Goal: Transaction & Acquisition: Purchase product/service

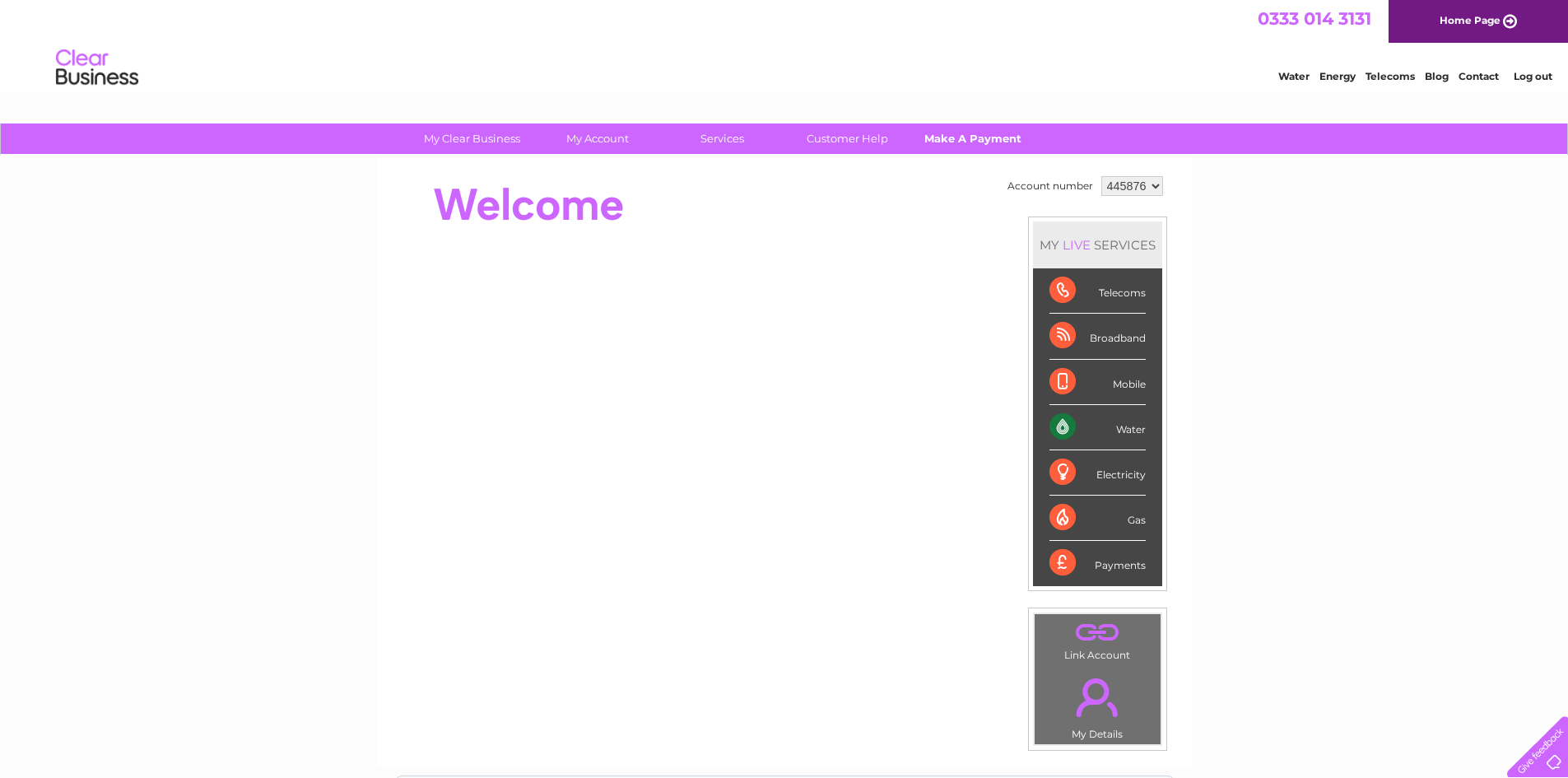
click at [996, 138] on link "Make A Payment" at bounding box center [972, 138] width 136 height 30
click at [962, 143] on link "Make A Payment" at bounding box center [972, 138] width 136 height 30
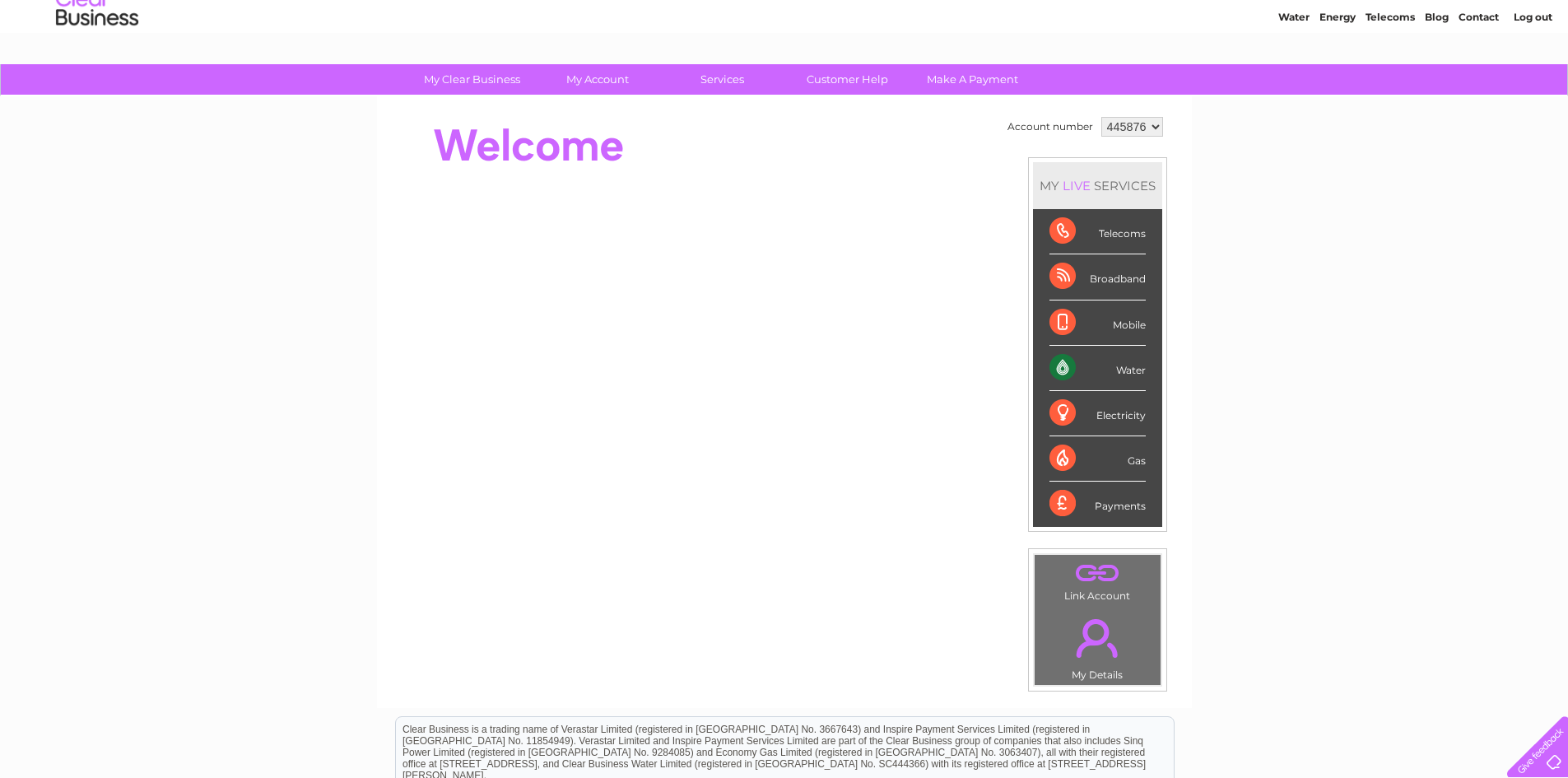
scroll to position [36, 0]
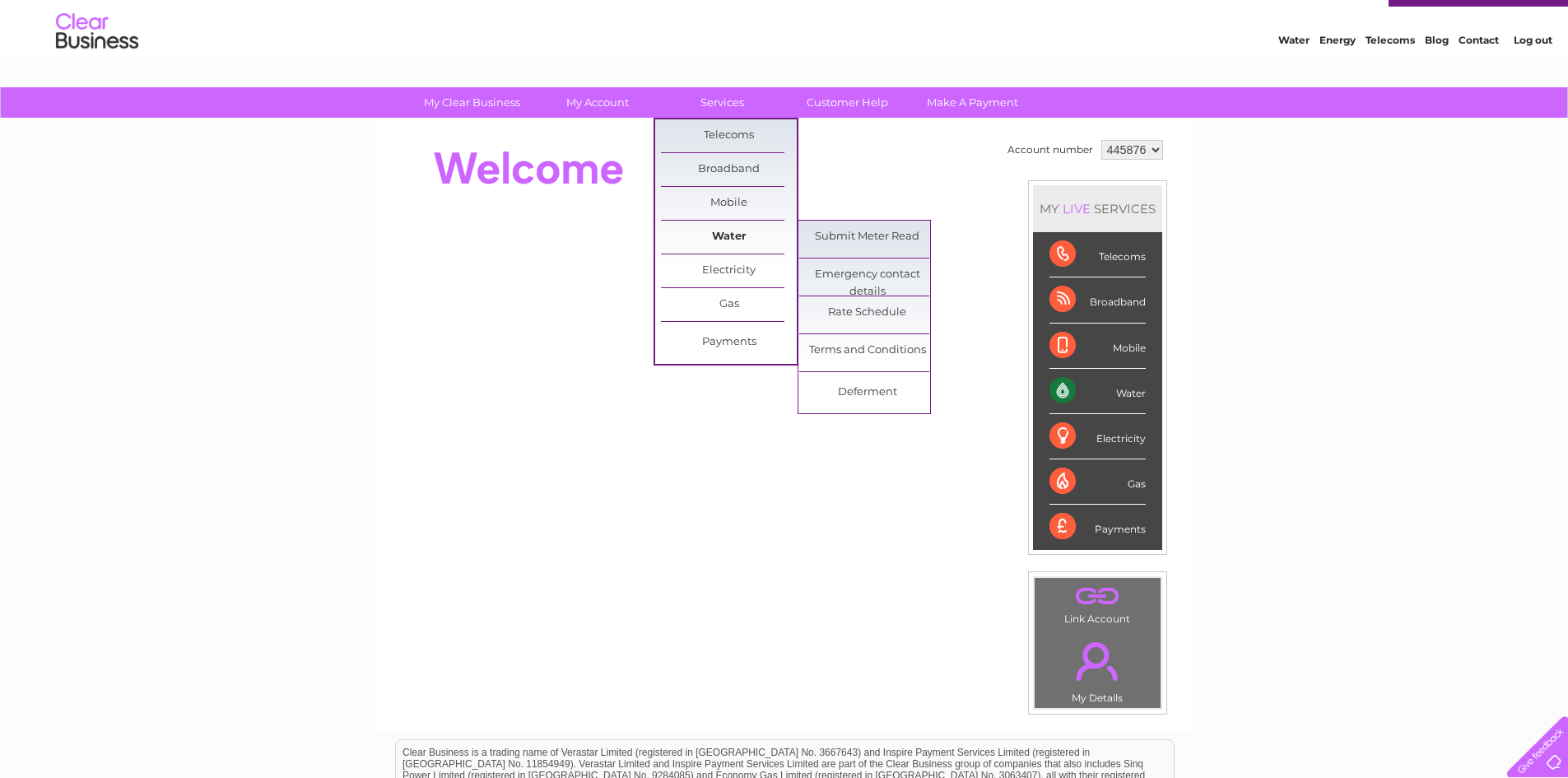
click at [733, 239] on link "Water" at bounding box center [728, 237] width 136 height 33
click at [889, 317] on link "Rate Schedule" at bounding box center [866, 313] width 136 height 33
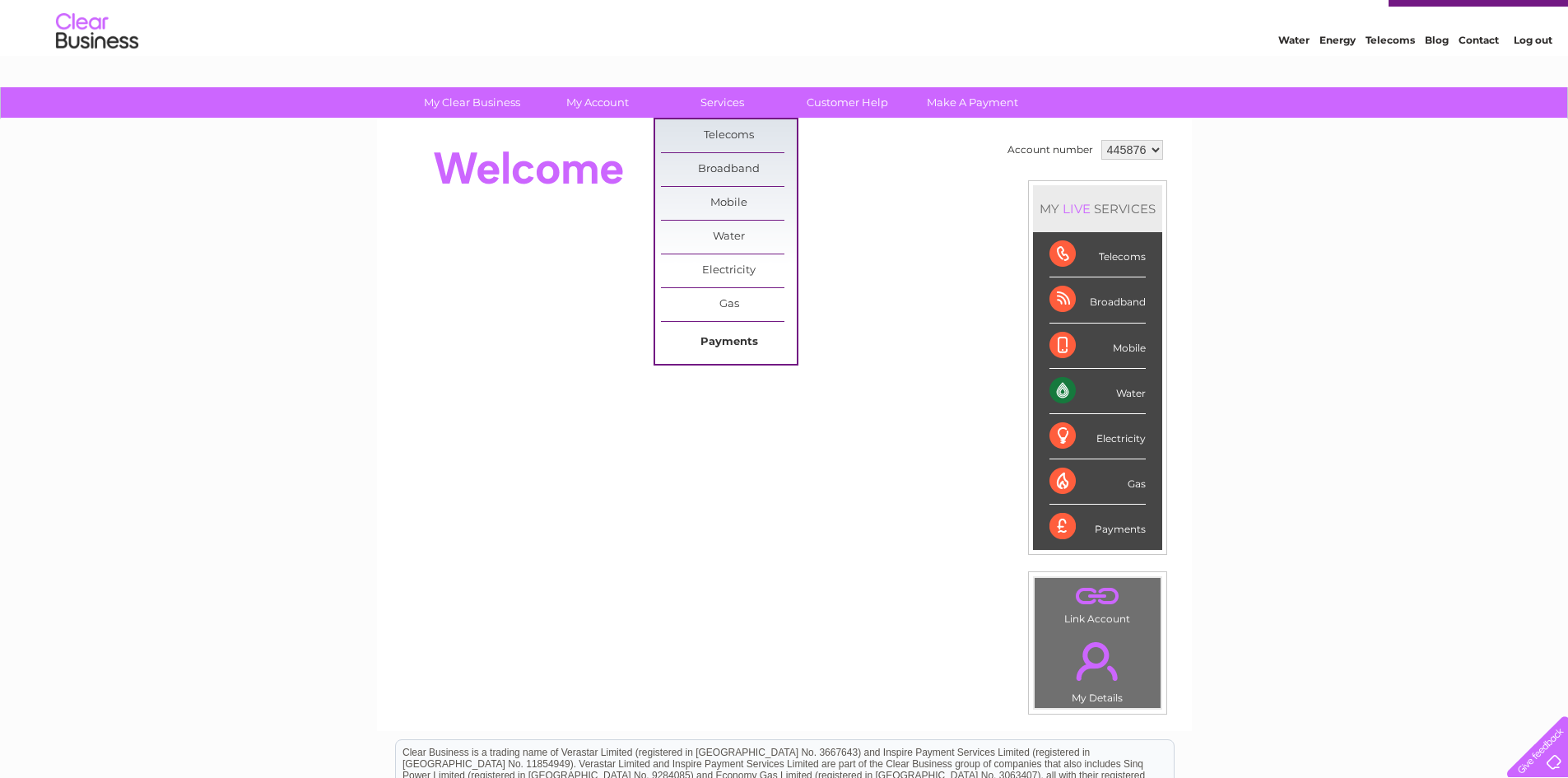
click at [743, 342] on link "Payments" at bounding box center [728, 343] width 136 height 33
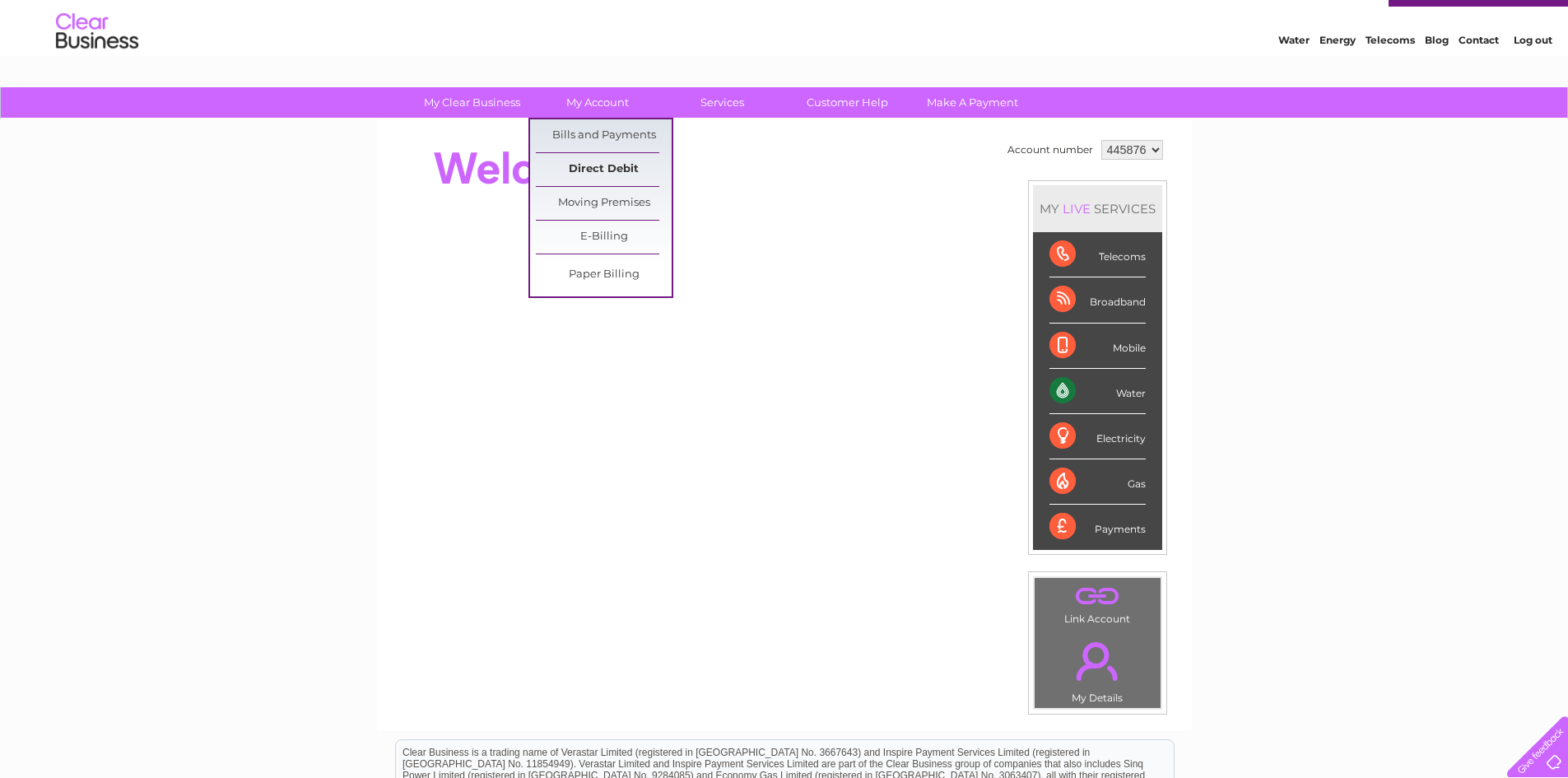
click at [609, 162] on link "Direct Debit" at bounding box center [604, 170] width 136 height 33
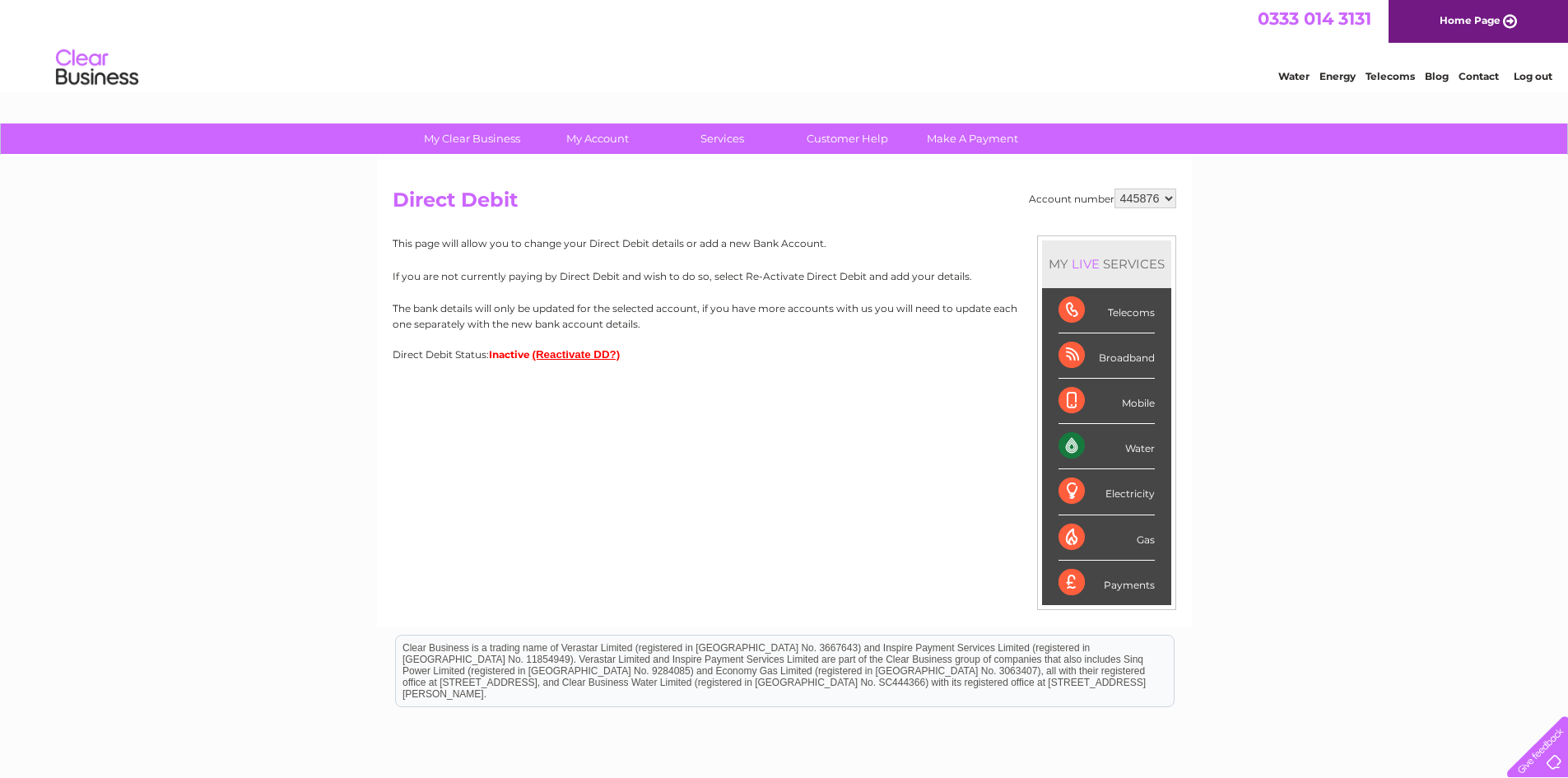
click at [588, 356] on button "(Reactivate DD?)" at bounding box center [576, 354] width 88 height 13
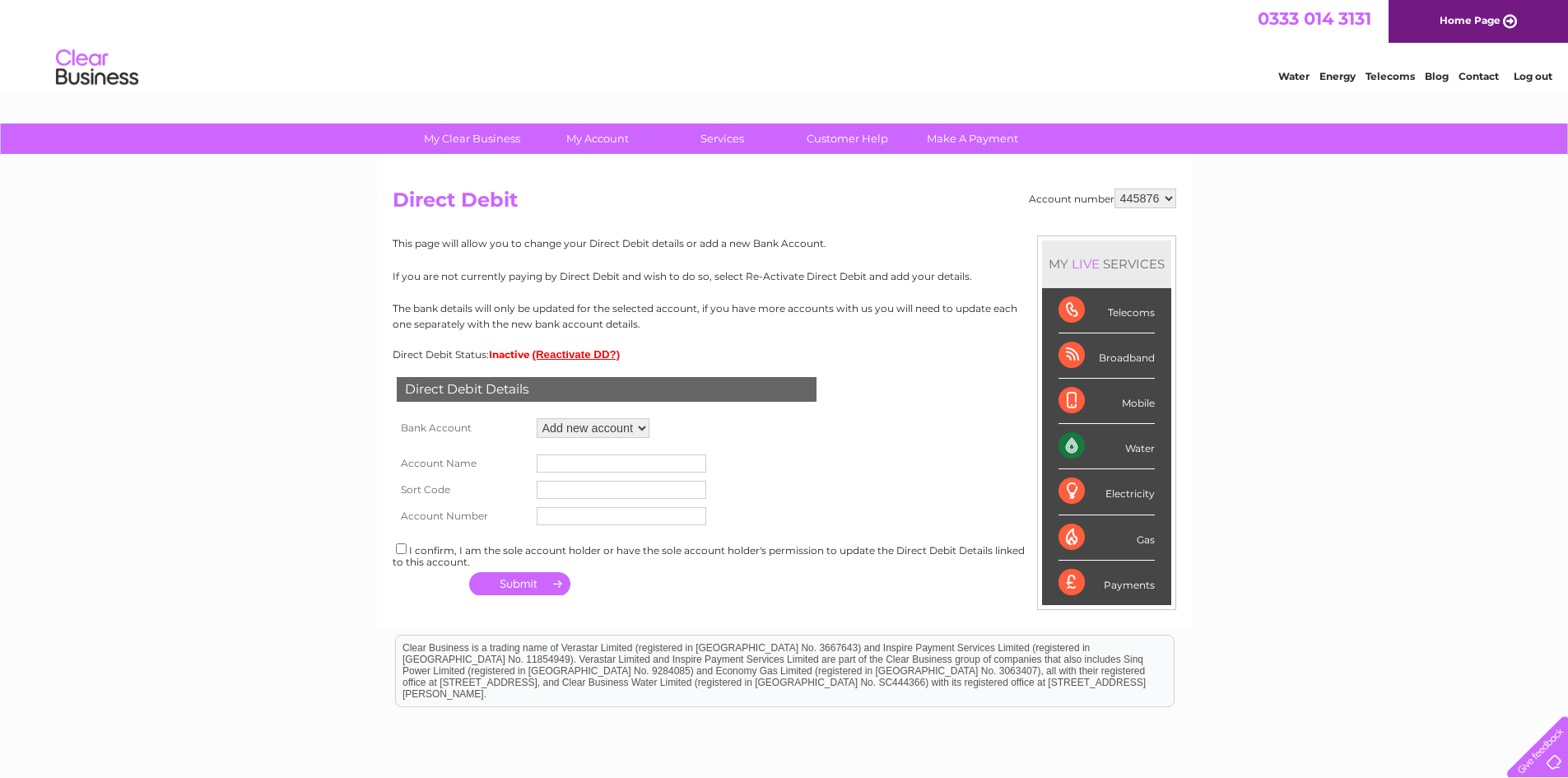
click at [643, 428] on select "Add new account ****2604 ****2604 ****2604" at bounding box center [593, 428] width 113 height 20
select select "1428257"
click at [537, 418] on select "Add new account ****2604 ****2604 ****2604" at bounding box center [593, 428] width 113 height 20
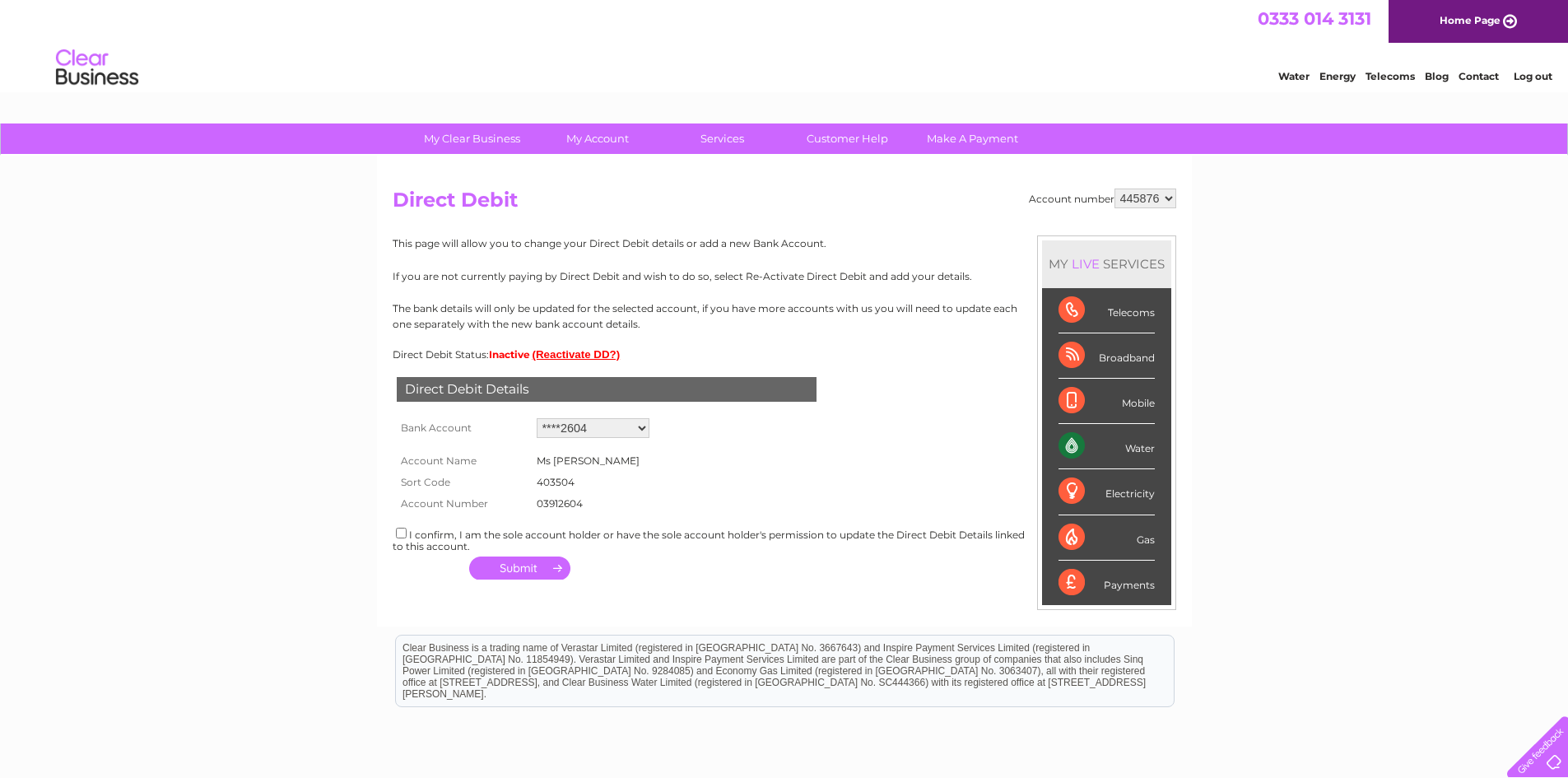
click at [400, 531] on input "checkbox" at bounding box center [401, 532] width 11 height 11
checkbox input "true"
click at [520, 568] on button "button" at bounding box center [519, 568] width 101 height 24
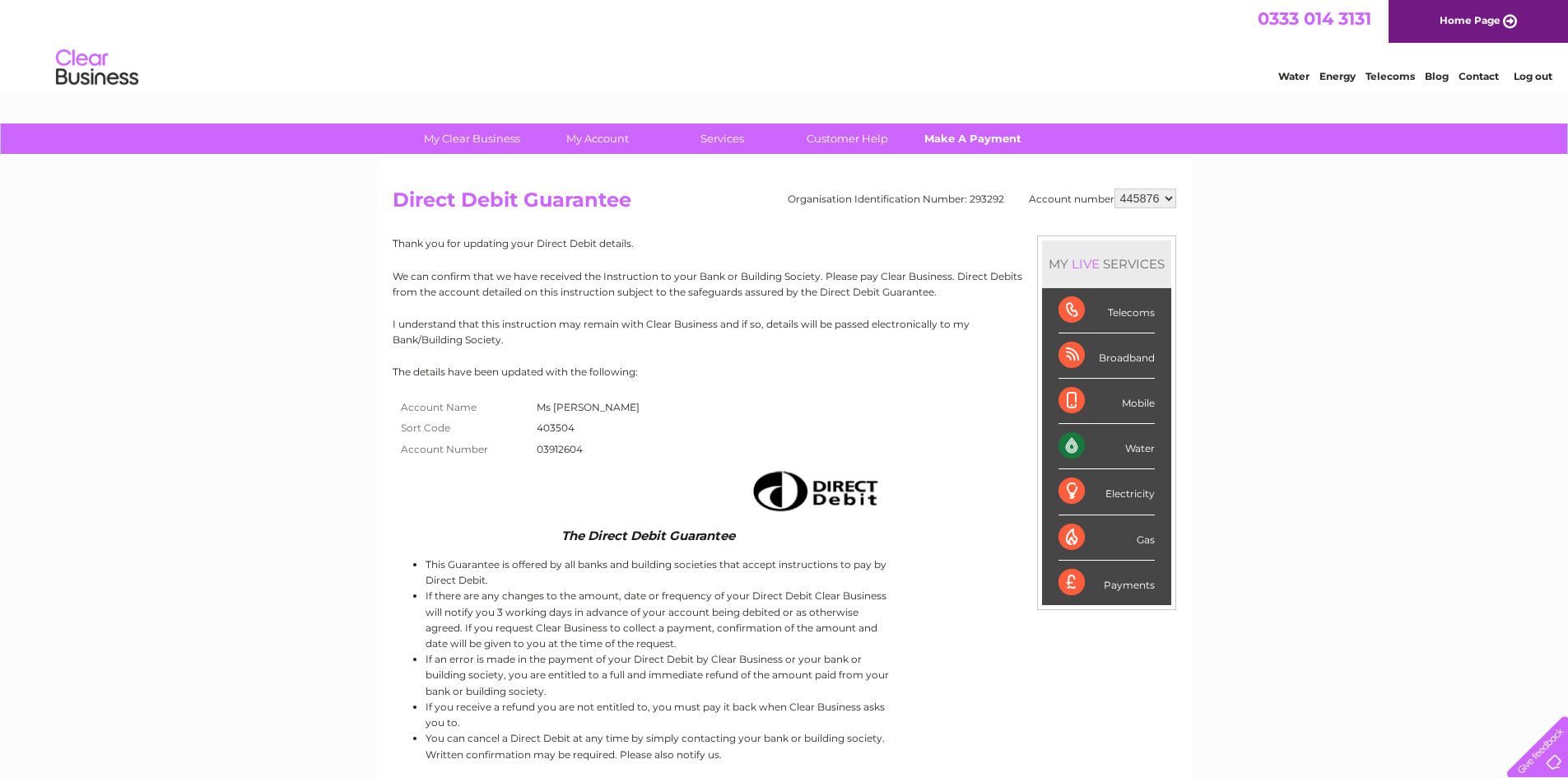
click at [951, 136] on link "Make A Payment" at bounding box center [972, 138] width 136 height 30
click at [995, 138] on link "Make A Payment" at bounding box center [972, 138] width 136 height 30
click at [1122, 585] on div "Payments" at bounding box center [1106, 582] width 96 height 44
click at [1068, 578] on div "Payments" at bounding box center [1106, 582] width 96 height 44
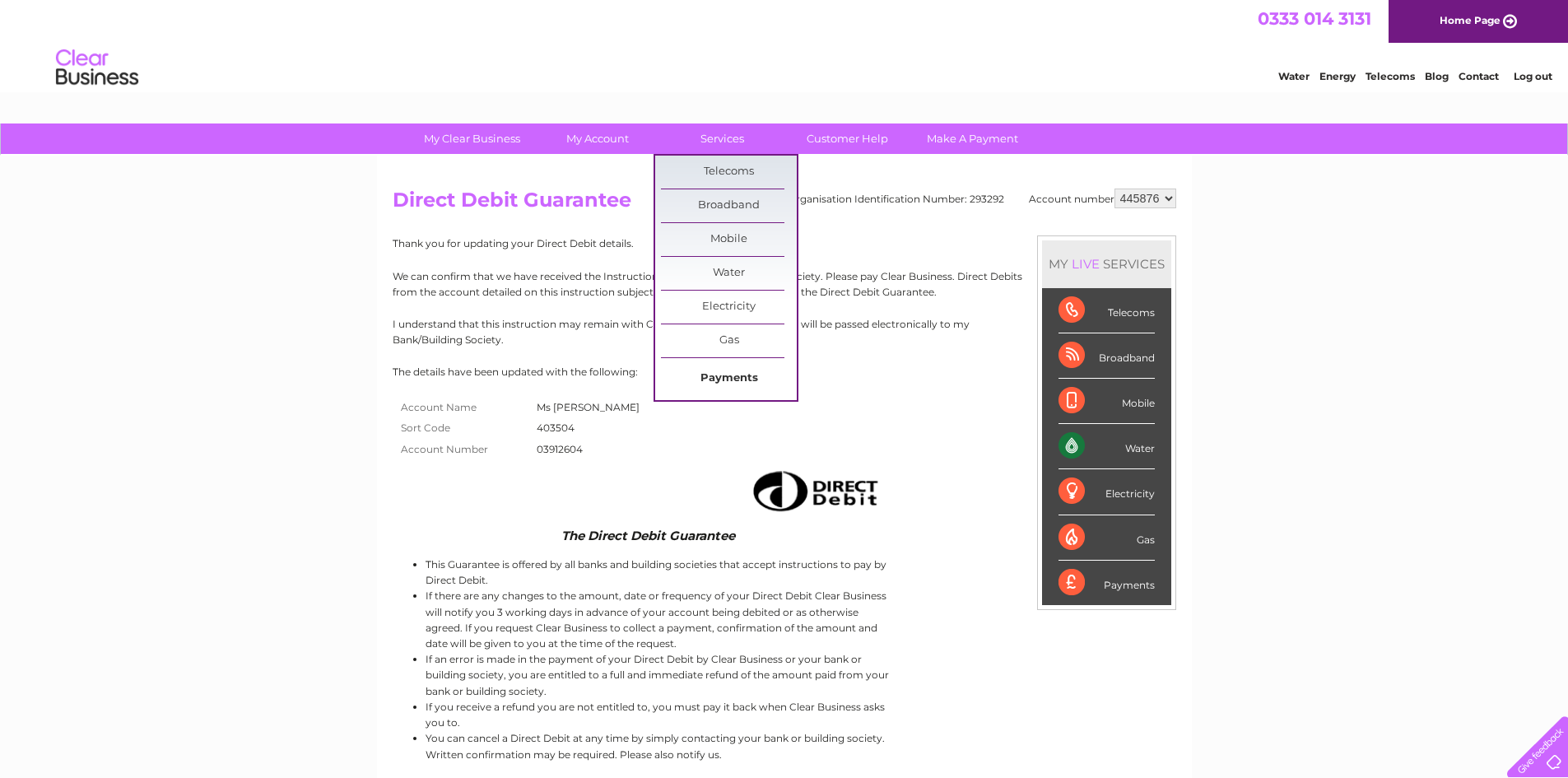
click at [723, 376] on link "Payments" at bounding box center [728, 378] width 136 height 33
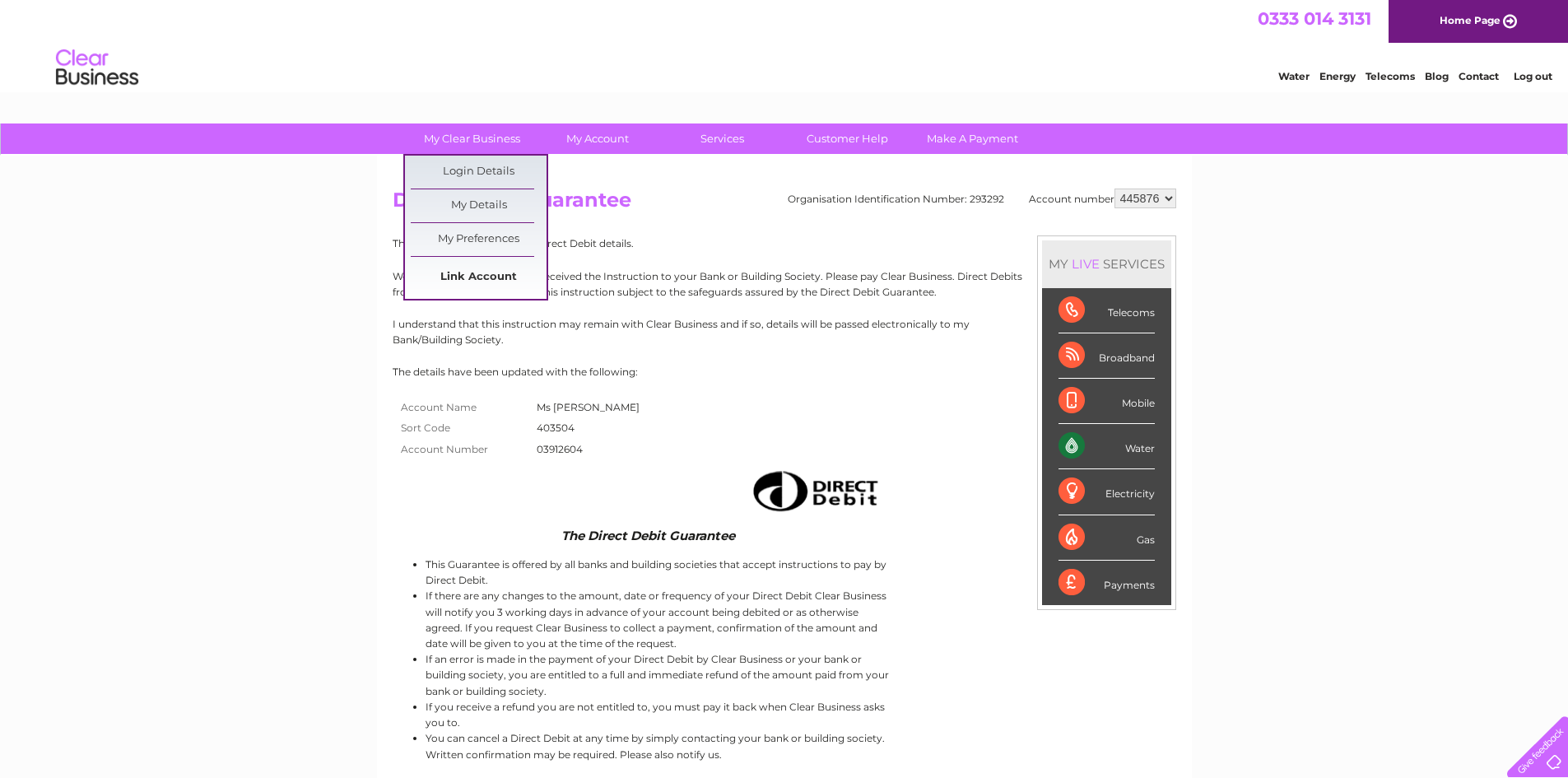
click at [502, 272] on link "Link Account" at bounding box center [478, 277] width 136 height 33
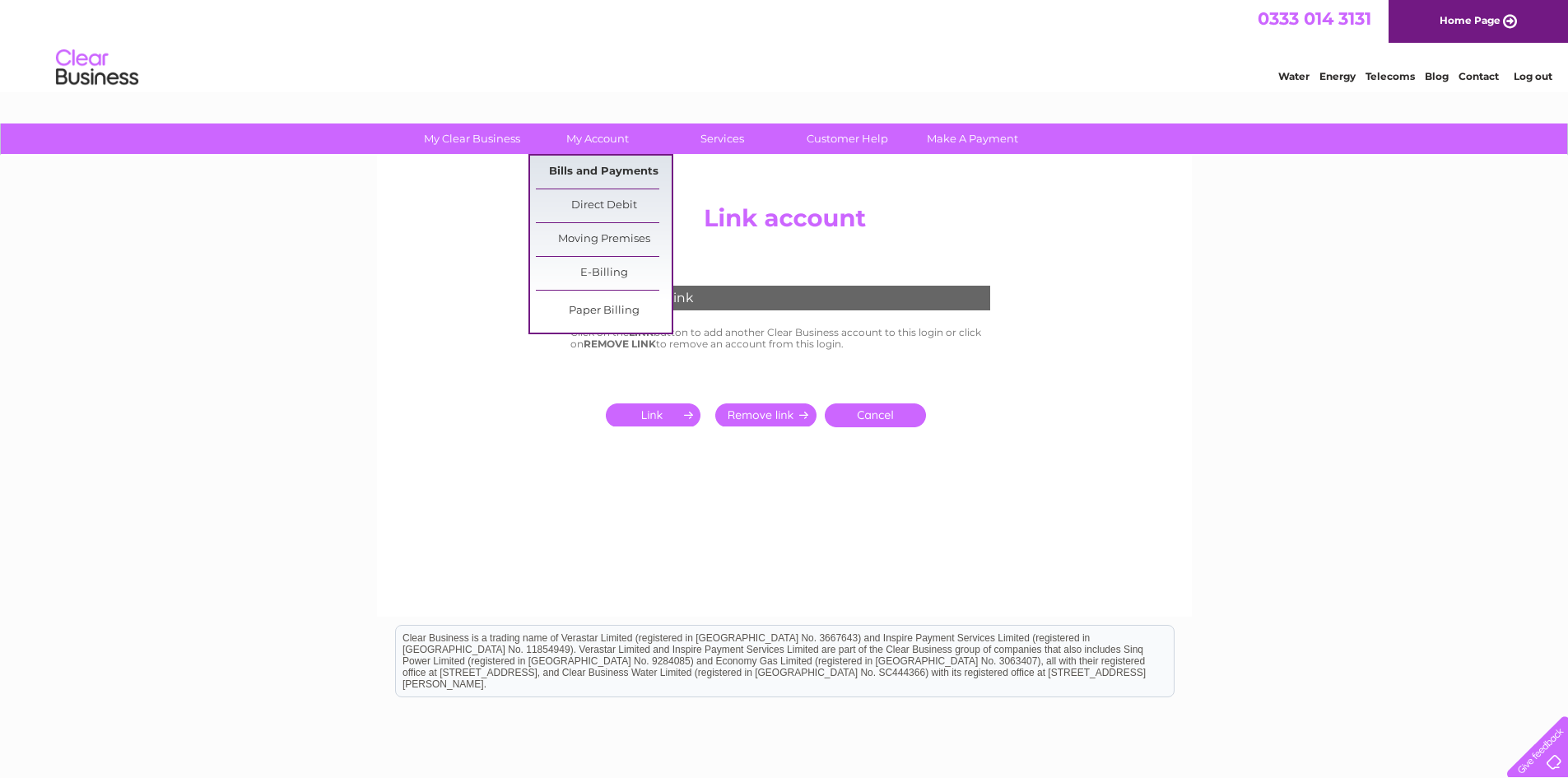
click at [588, 174] on link "Bills and Payments" at bounding box center [604, 172] width 136 height 33
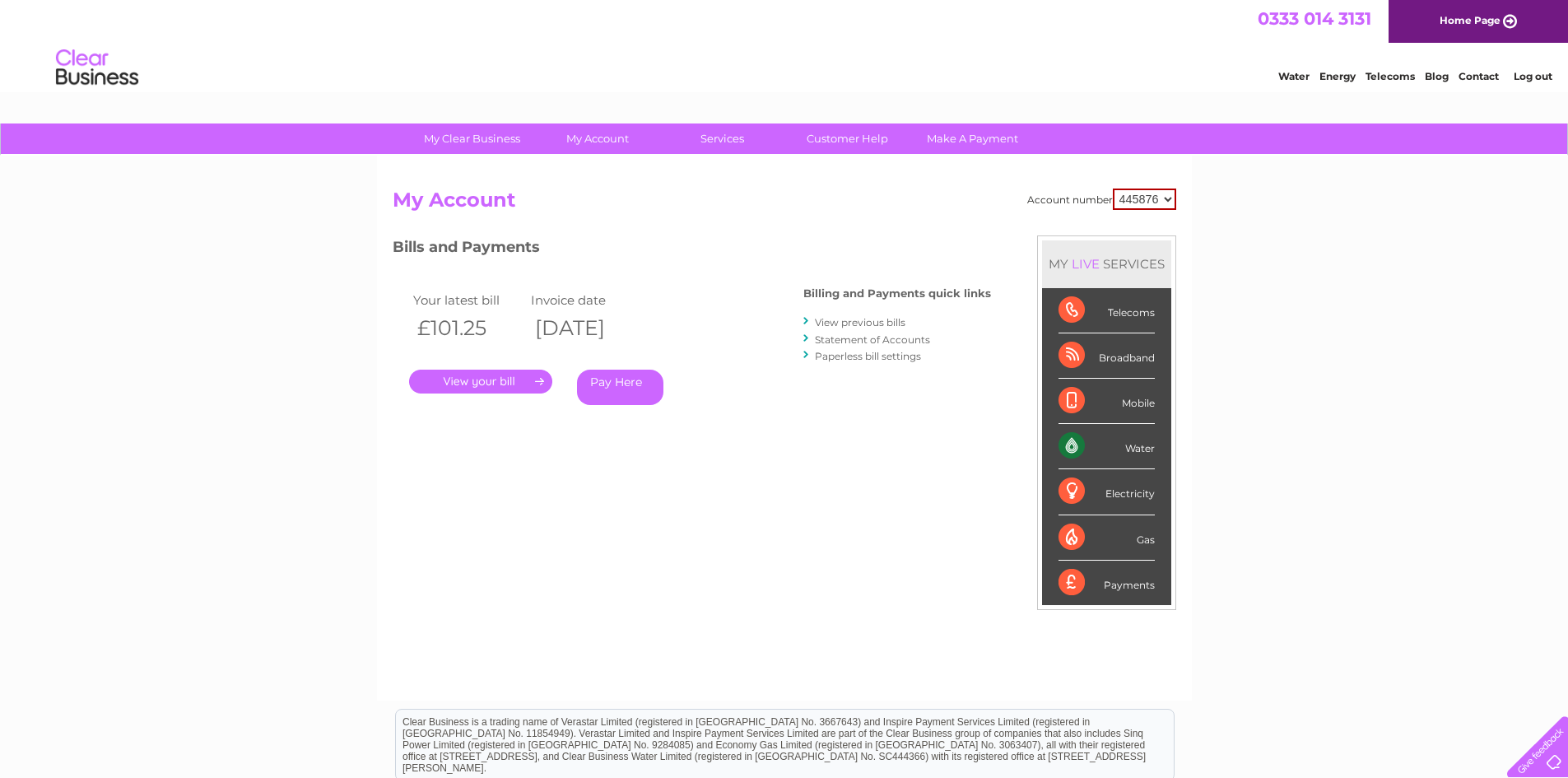
click at [633, 389] on link "Pay Here" at bounding box center [620, 387] width 86 height 35
click at [609, 377] on link "Pay Here" at bounding box center [620, 387] width 86 height 35
click at [627, 385] on link "Pay Here" at bounding box center [620, 387] width 86 height 35
click at [865, 321] on link "View previous bills" at bounding box center [859, 321] width 90 height 13
click at [757, 65] on div "Water Energy Telecoms Blog Contact Log out" at bounding box center [784, 70] width 1568 height 54
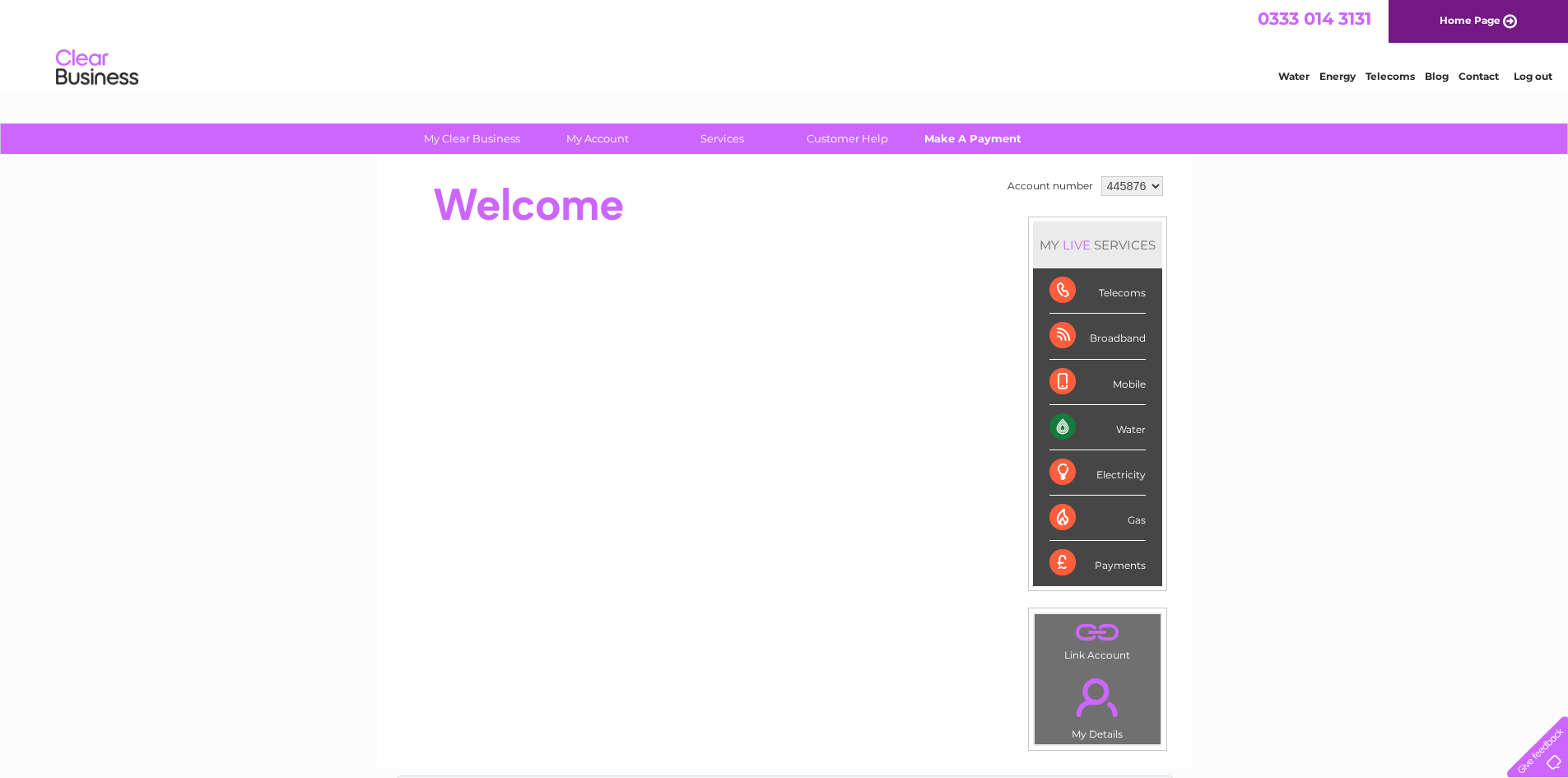
click at [957, 138] on link "Make A Payment" at bounding box center [972, 138] width 136 height 30
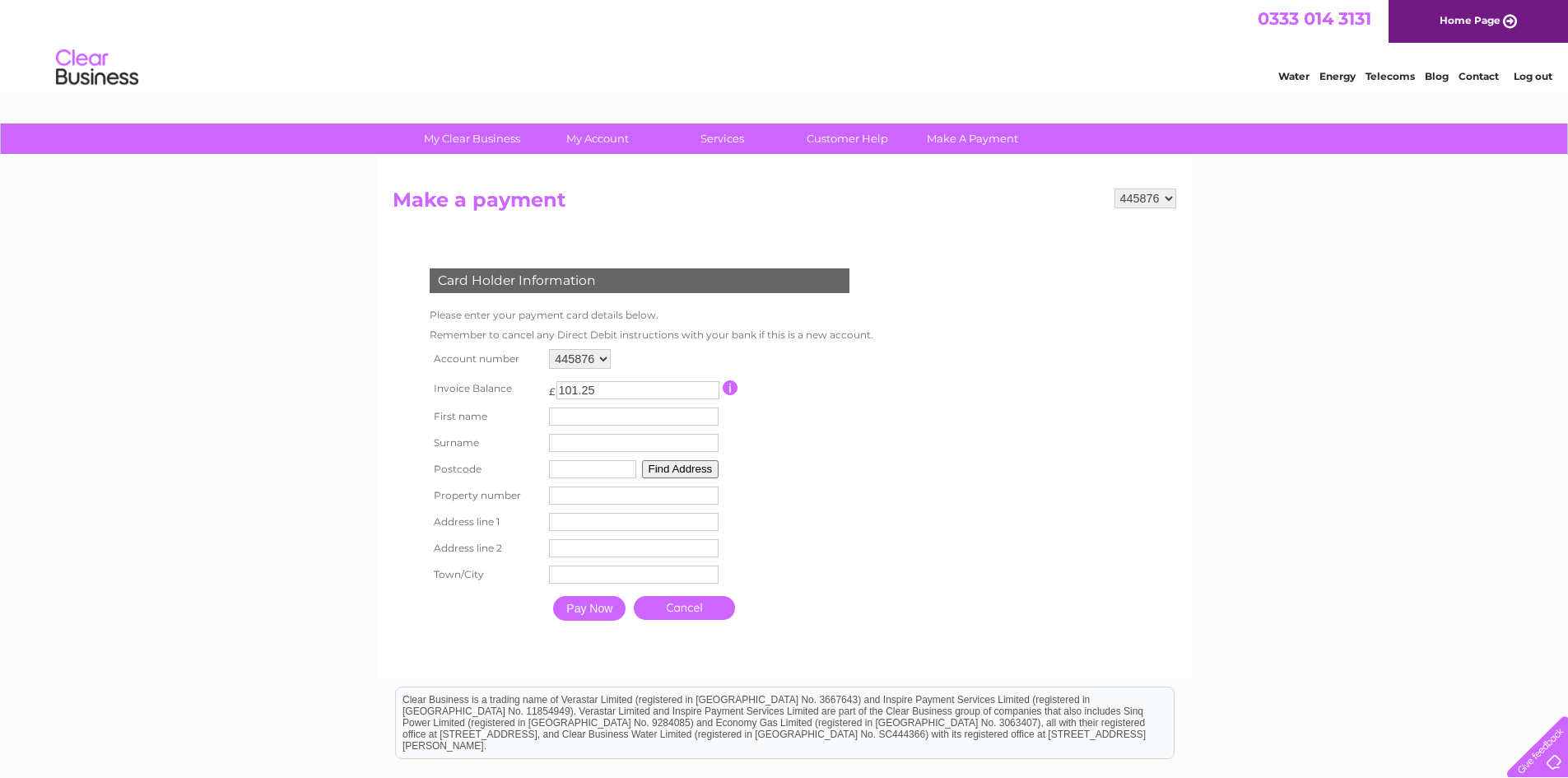
click at [669, 413] on input "text" at bounding box center [633, 416] width 170 height 18
type input "Valerie"
type input "Clark"
type input "MK46 4BY"
type input "2"
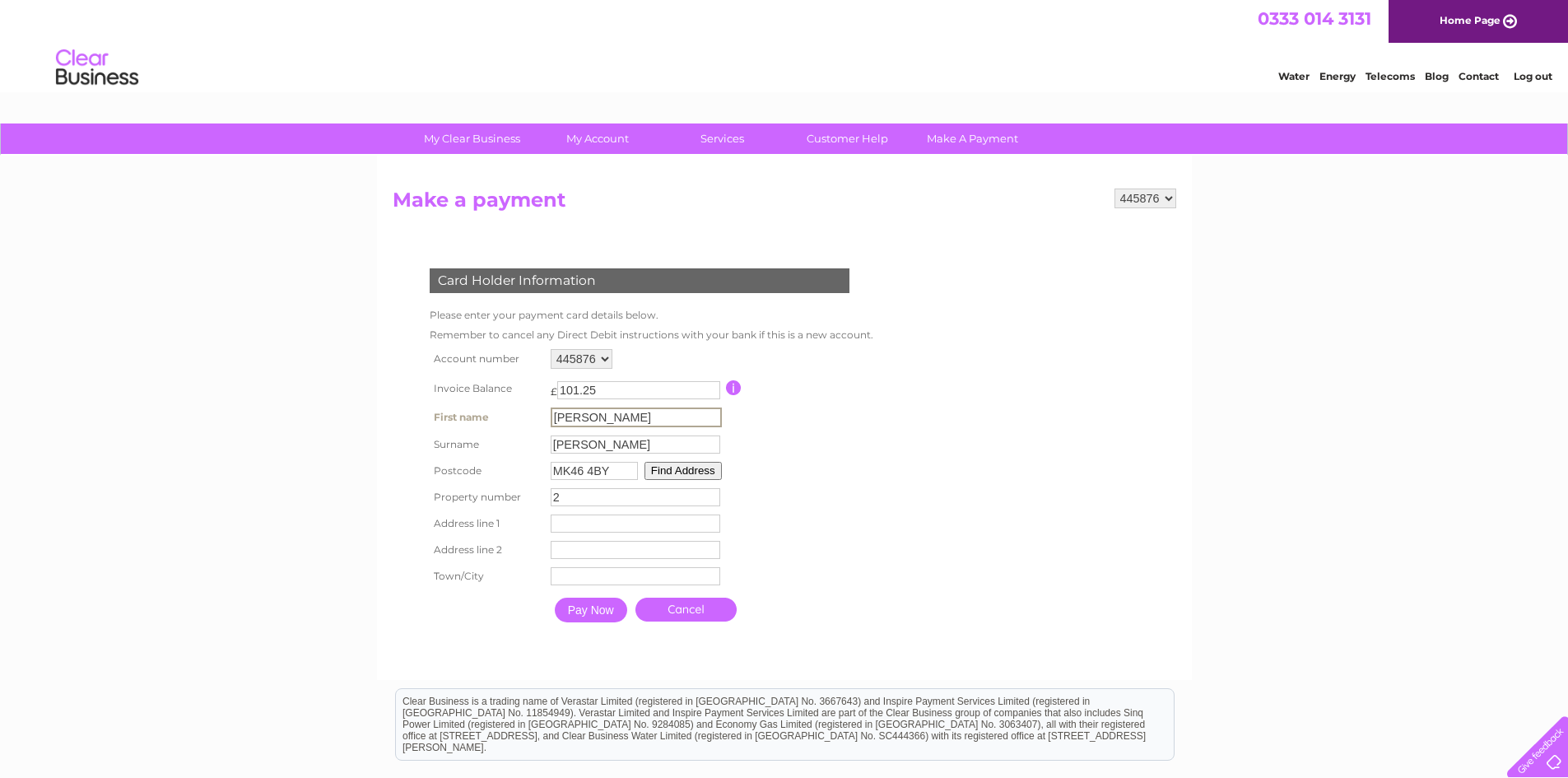
type input "2 Rose Court"
type input "Clifton Road"
type input "Olney"
drag, startPoint x: 563, startPoint y: 524, endPoint x: 579, endPoint y: 520, distance: 16.5
click at [563, 523] on input "[STREET_ADDRESS]" at bounding box center [635, 523] width 170 height 18
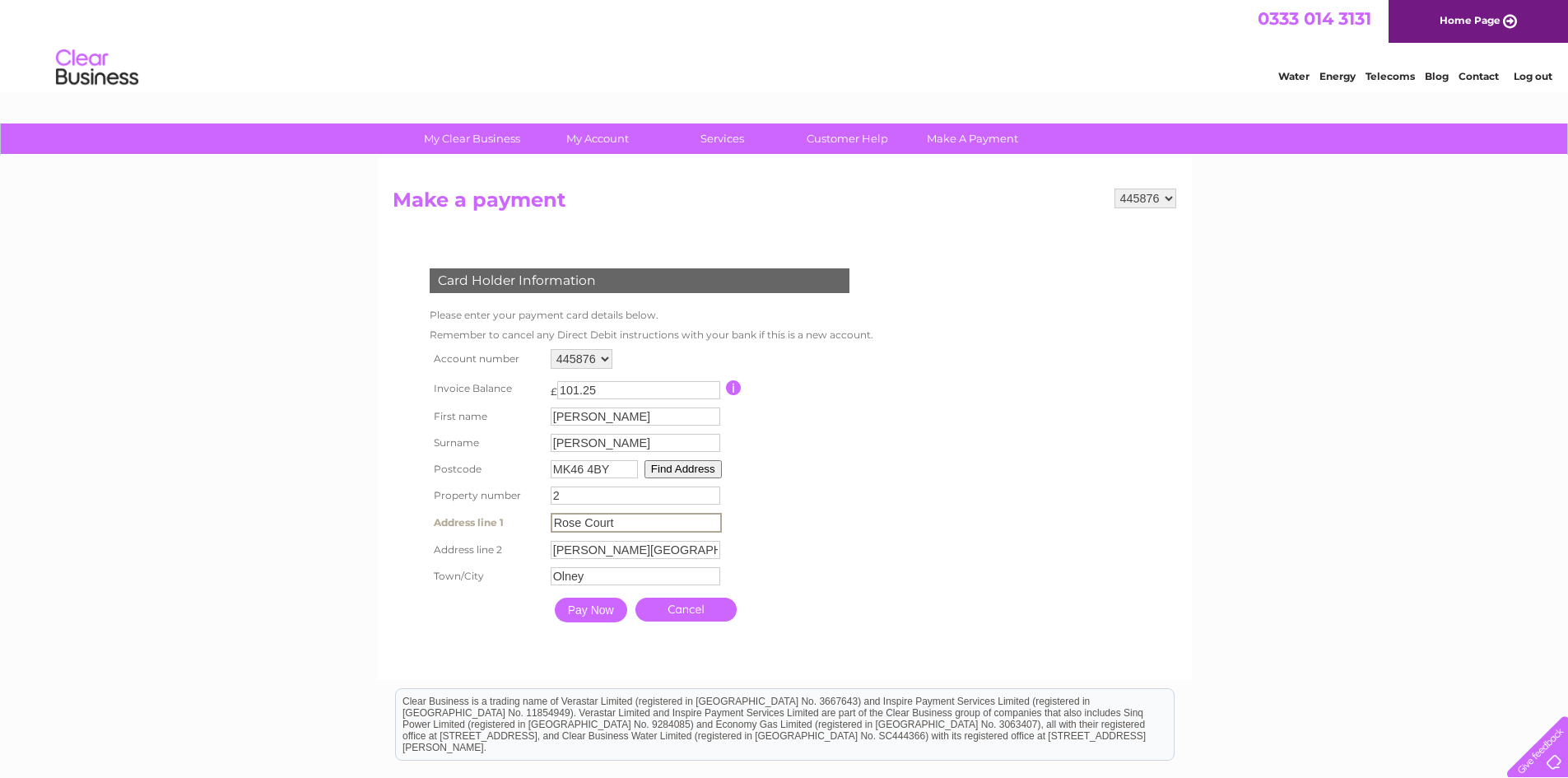
type input "Rose Court"
click at [593, 611] on input "Pay Now" at bounding box center [589, 608] width 73 height 24
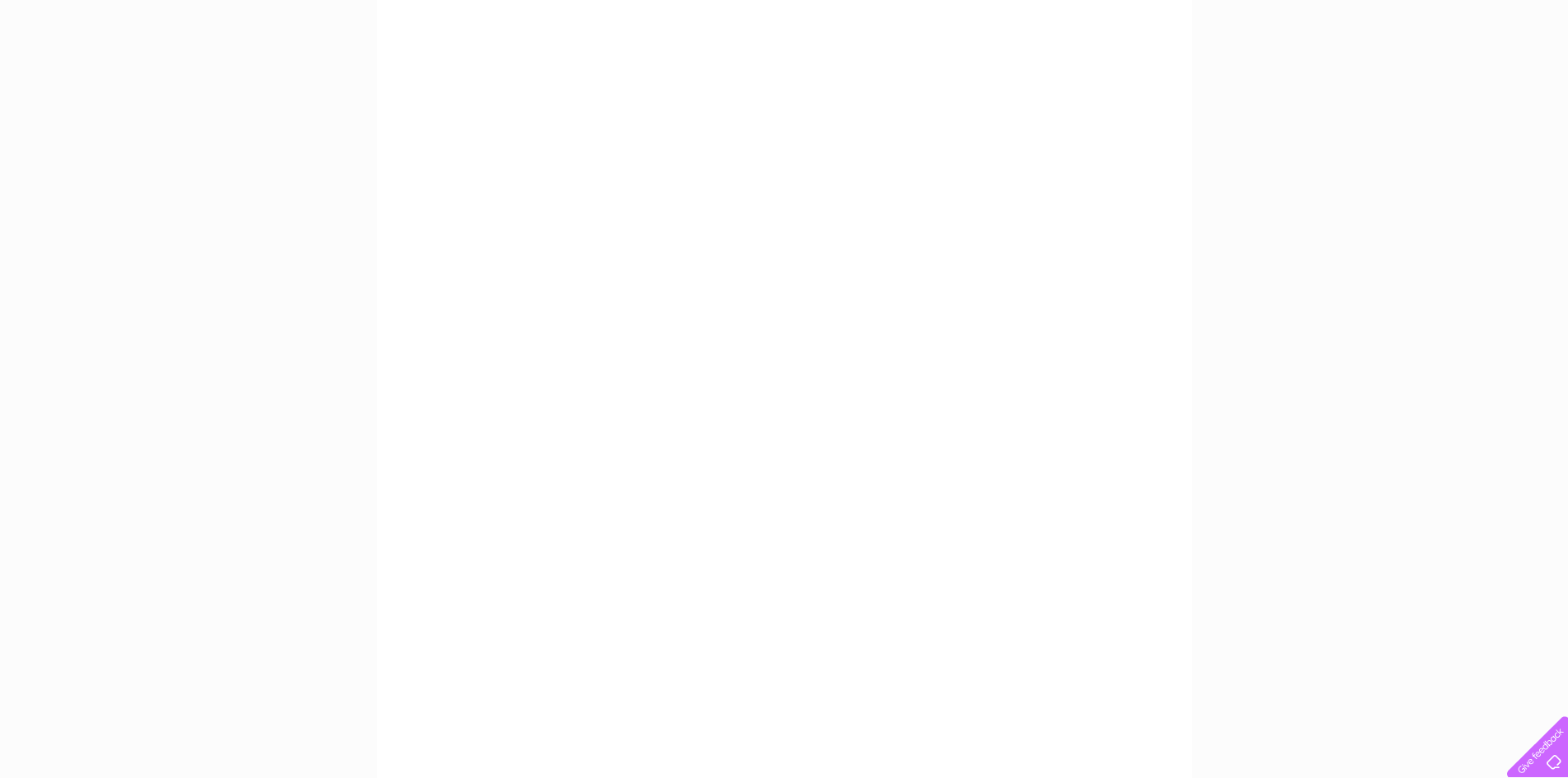
scroll to position [165, 0]
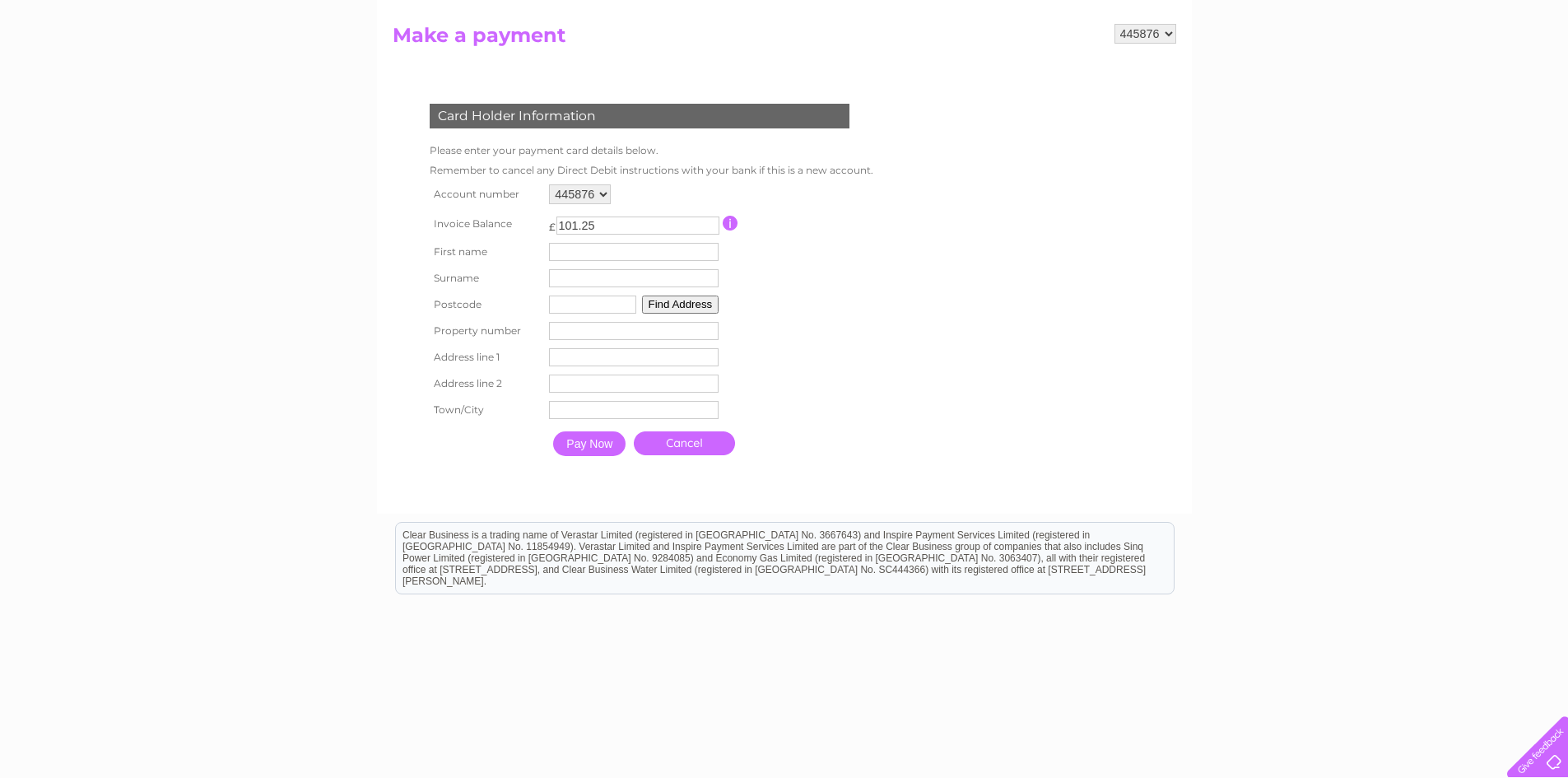
click at [701, 254] on input "text" at bounding box center [633, 252] width 170 height 18
type input "[PERSON_NAME]"
type input "MK46 4BY"
type input "2"
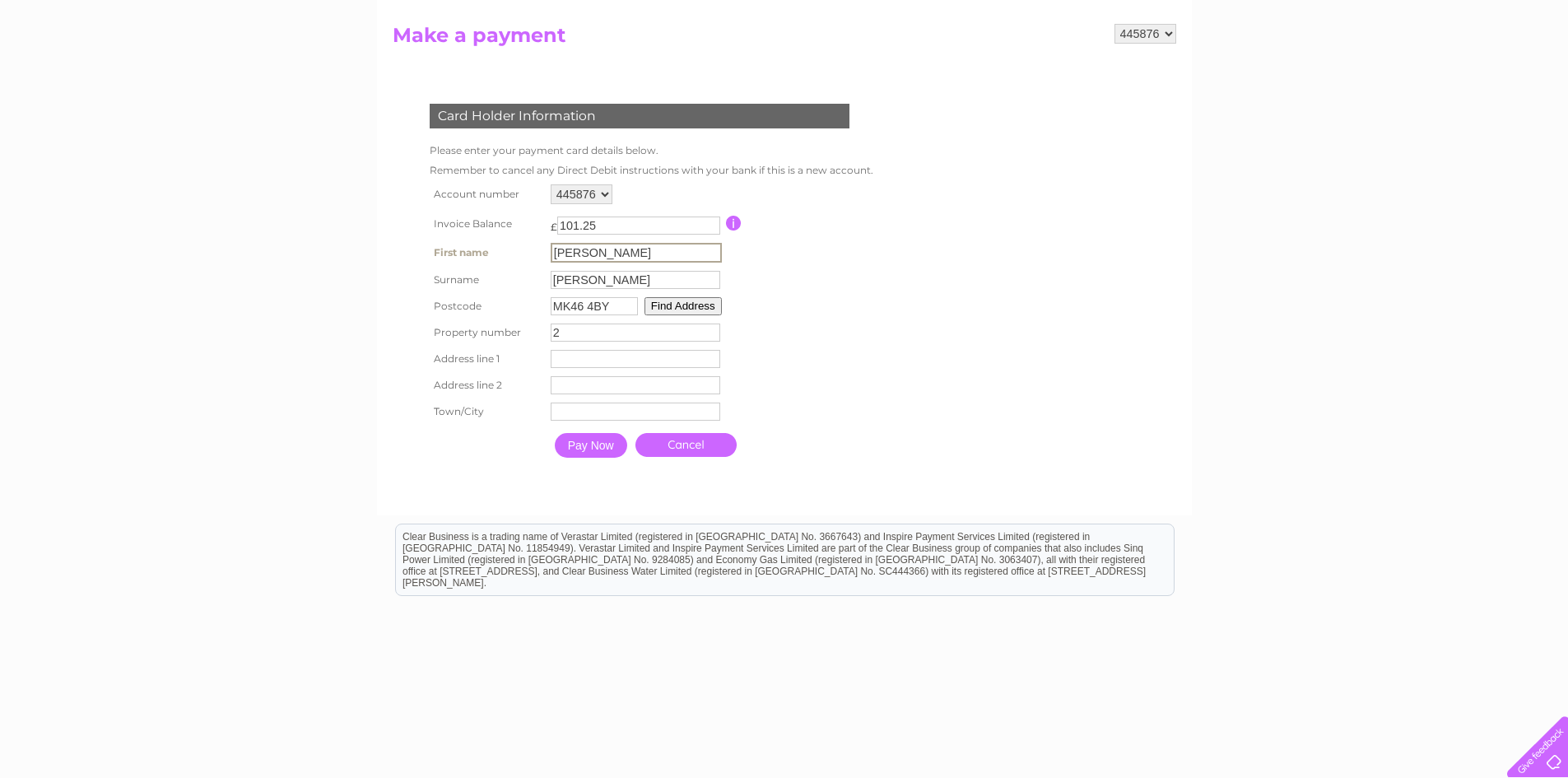
type input "[STREET_ADDRESS]"
type input "[PERSON_NAME][GEOGRAPHIC_DATA]"
type input "Olney"
click at [604, 436] on input "Pay Now" at bounding box center [589, 443] width 73 height 24
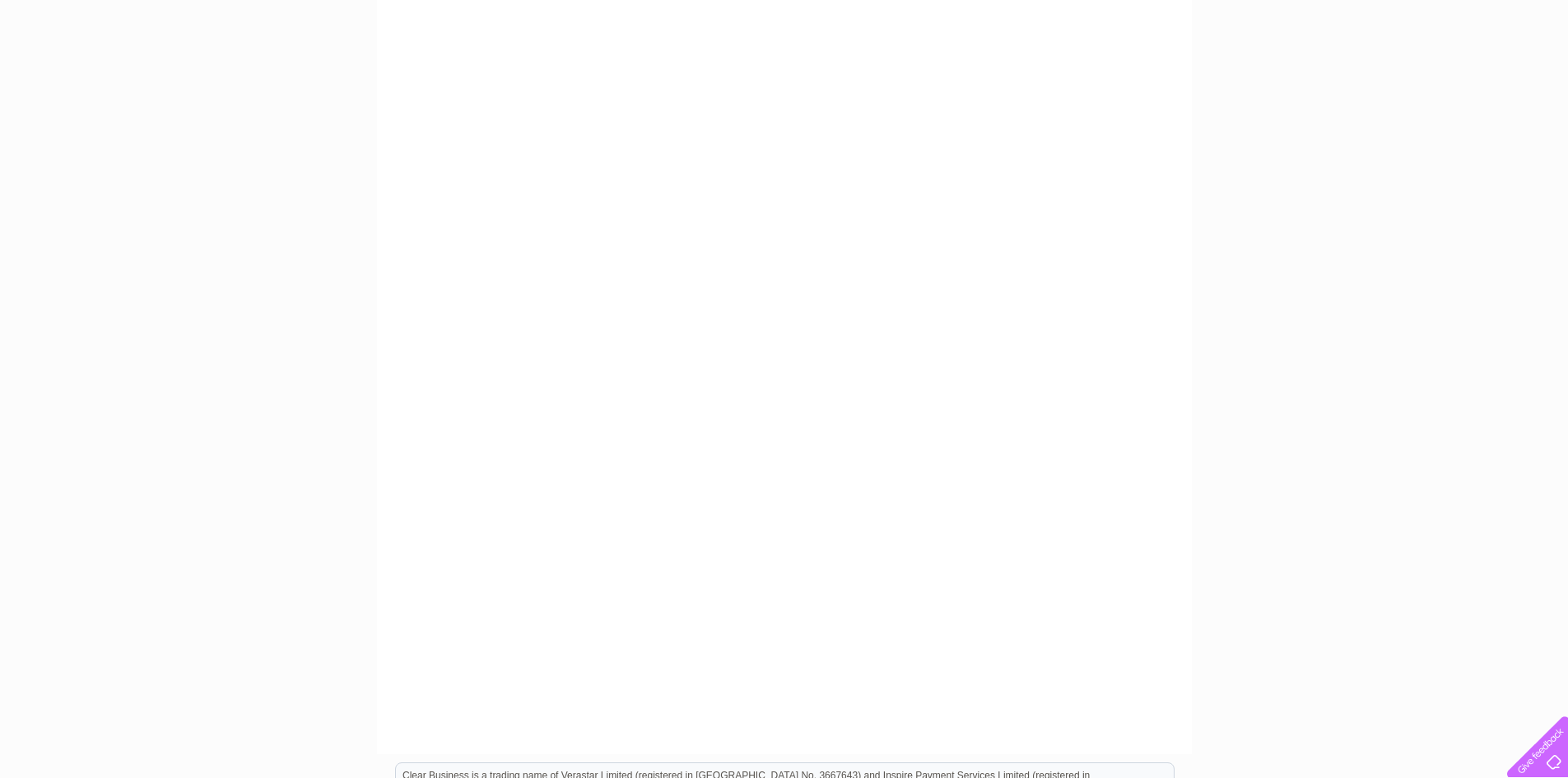
scroll to position [182, 0]
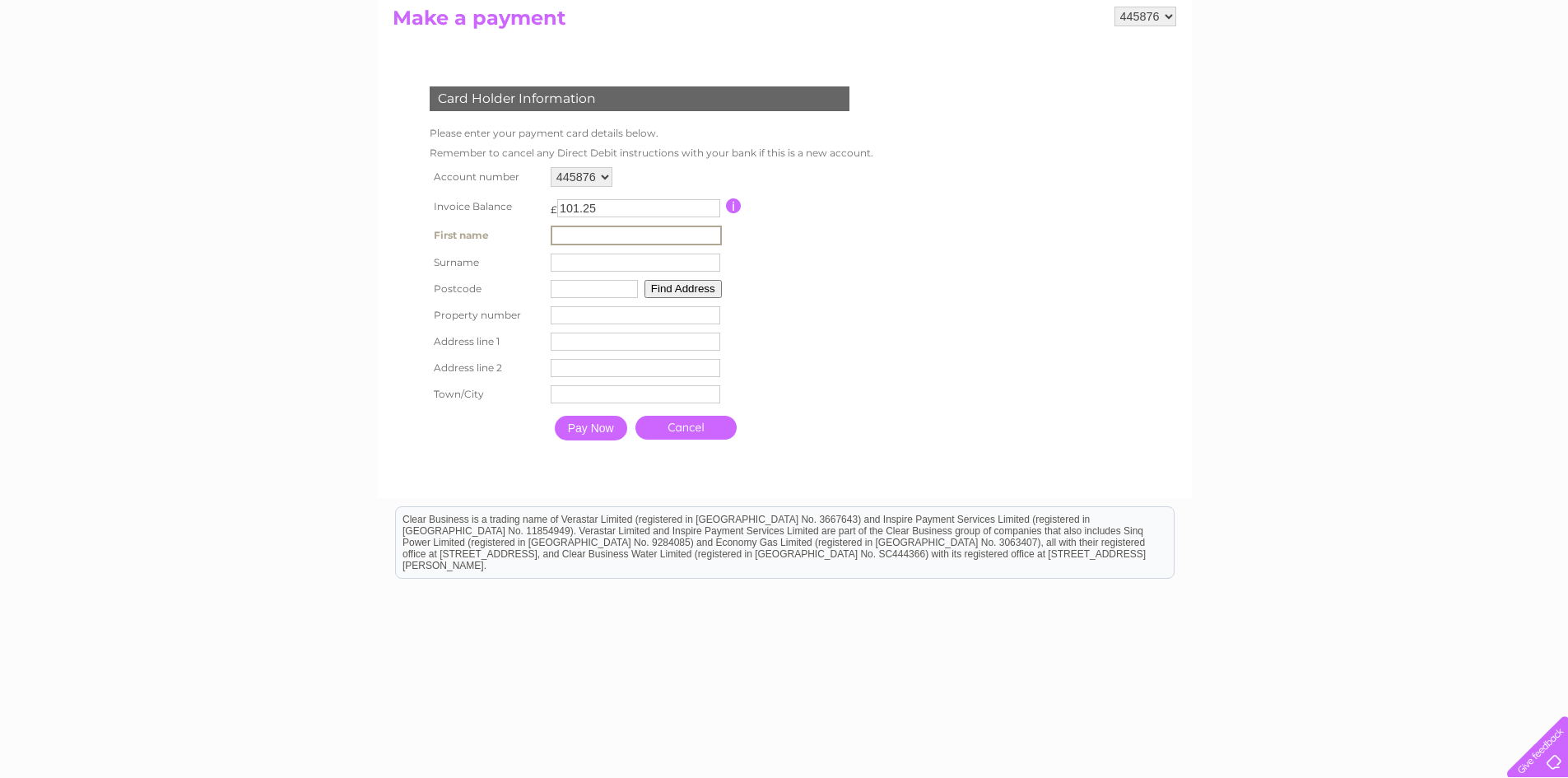
click at [608, 228] on input "text" at bounding box center [636, 235] width 172 height 20
type input "[PERSON_NAME]"
type input "MK46 4BY"
type input "2"
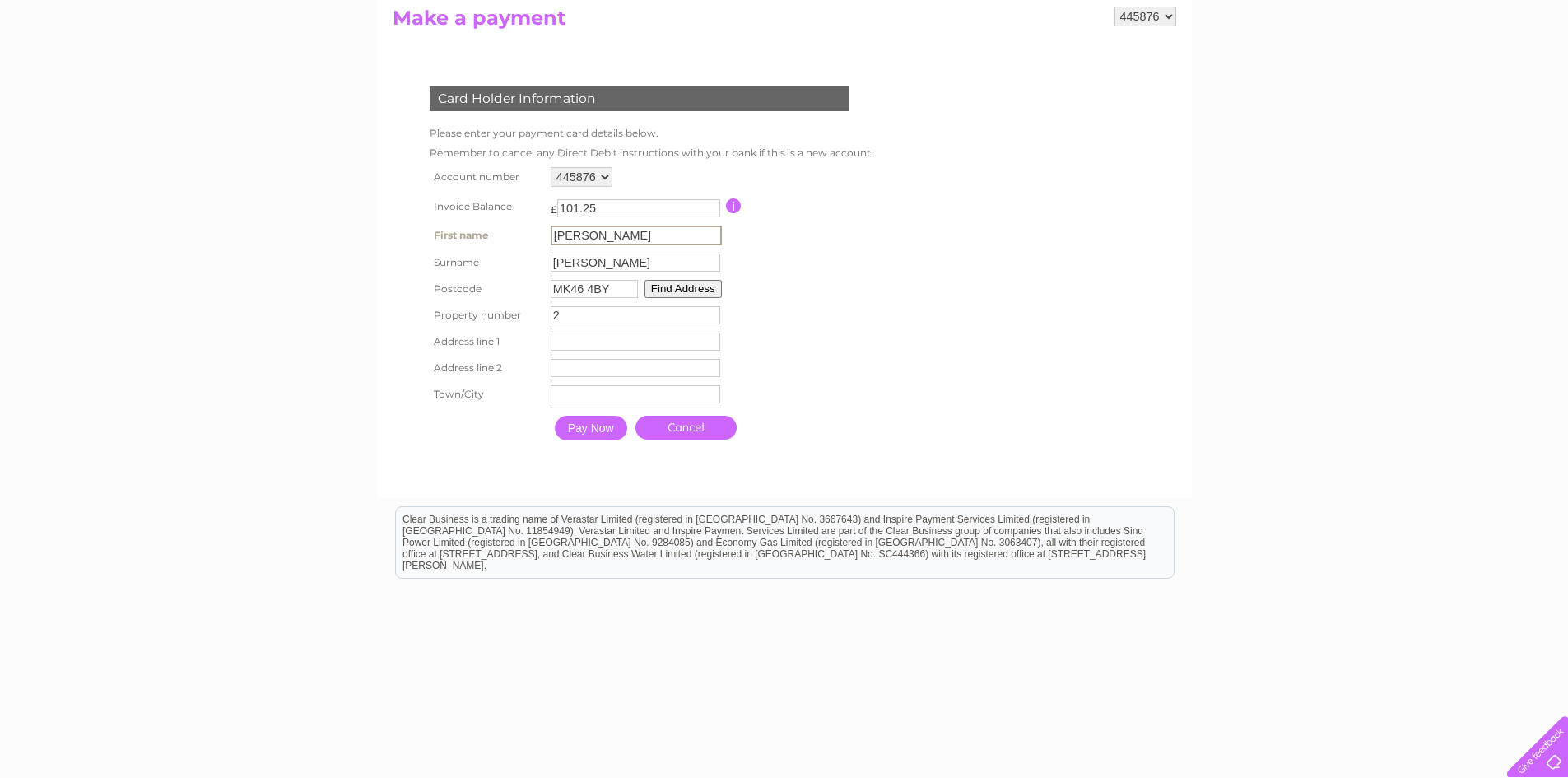
type input "[STREET_ADDRESS]"
type input "[PERSON_NAME][GEOGRAPHIC_DATA]"
type input "Olney"
click at [592, 429] on input "Pay Now" at bounding box center [591, 427] width 73 height 24
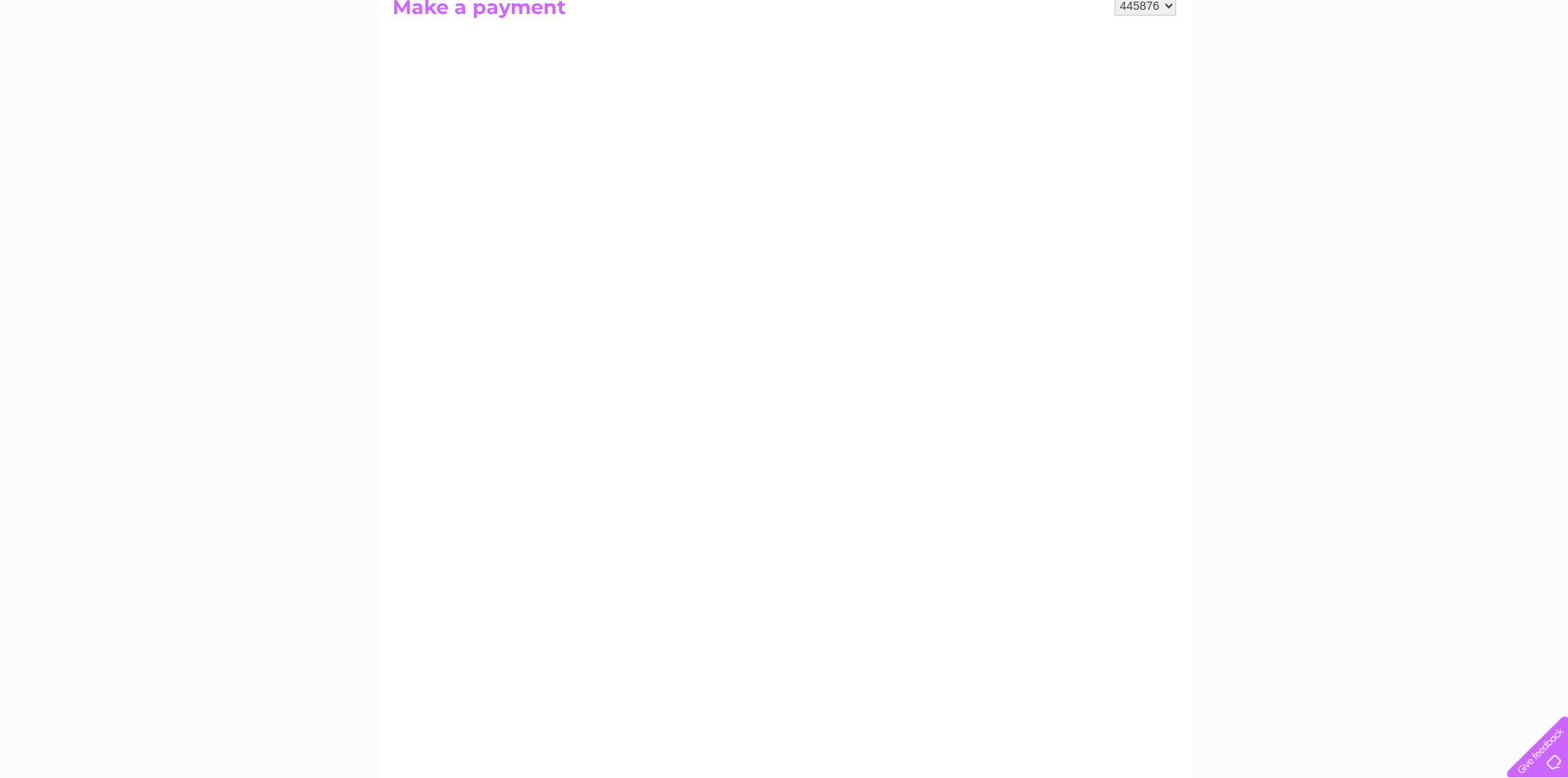
scroll to position [183, 0]
